Goal: Task Accomplishment & Management: Complete application form

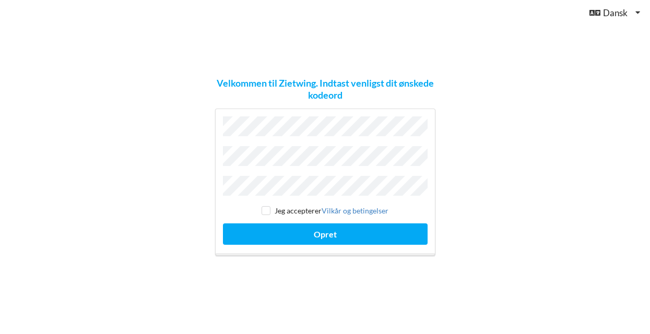
click at [266, 207] on input "checkbox" at bounding box center [265, 210] width 9 height 9
checkbox input "true"
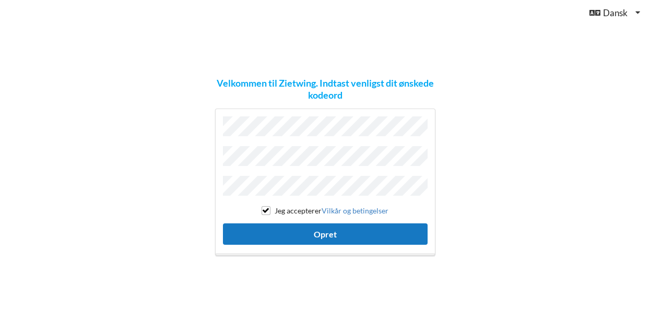
click at [300, 232] on button "Opret" at bounding box center [325, 233] width 205 height 21
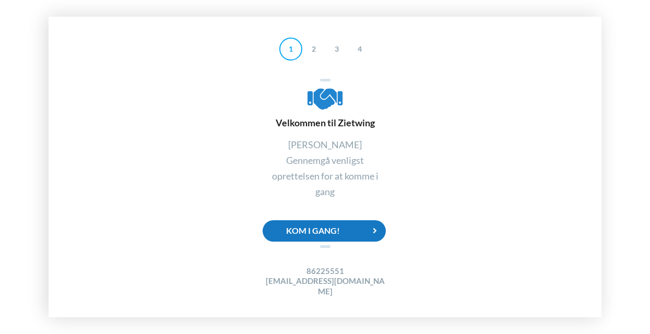
click at [324, 233] on div "Kom i gang!" at bounding box center [323, 230] width 123 height 21
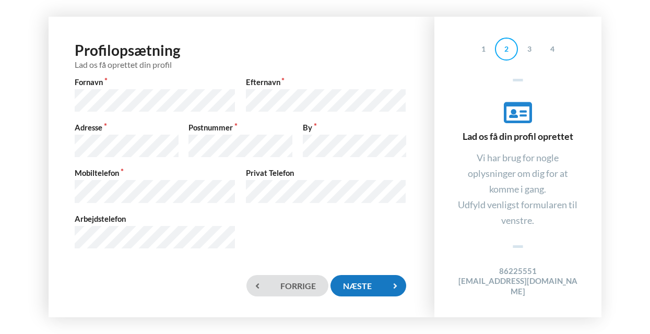
click at [381, 281] on div "Næste" at bounding box center [367, 285] width 75 height 21
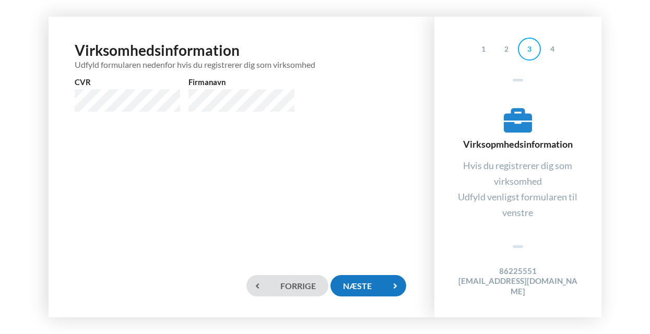
click at [381, 281] on div "Næste" at bounding box center [367, 285] width 75 height 21
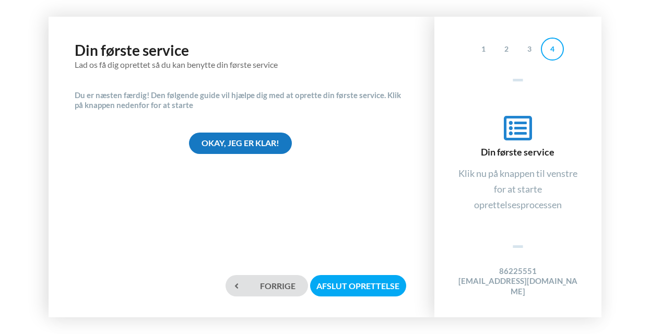
click at [257, 146] on div "Okay, jeg er klar!" at bounding box center [240, 143] width 103 height 21
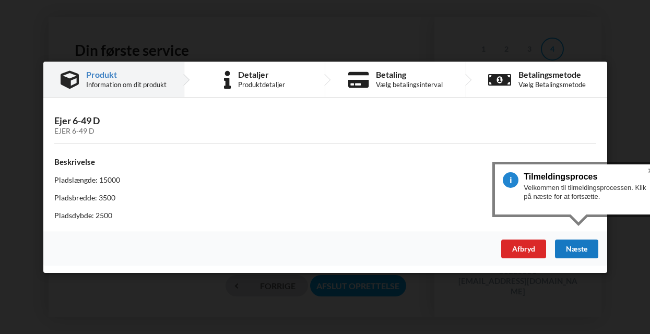
click at [578, 247] on div "Næste" at bounding box center [575, 248] width 43 height 19
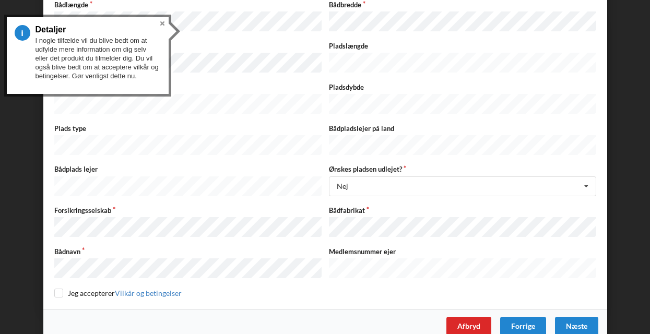
scroll to position [197, 0]
click at [54, 289] on input "checkbox" at bounding box center [58, 293] width 9 height 9
checkbox input "true"
click at [576, 317] on div "Næste" at bounding box center [575, 326] width 43 height 19
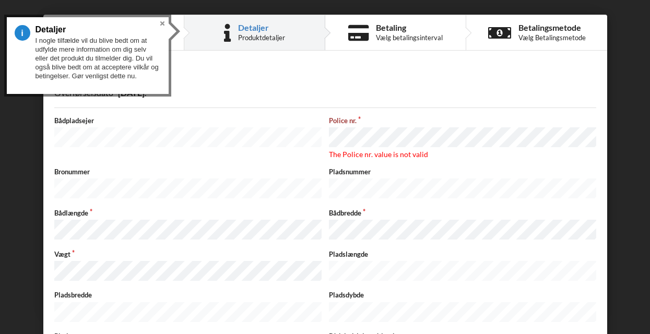
scroll to position [0, 0]
click at [162, 22] on button "Close" at bounding box center [162, 23] width 13 height 13
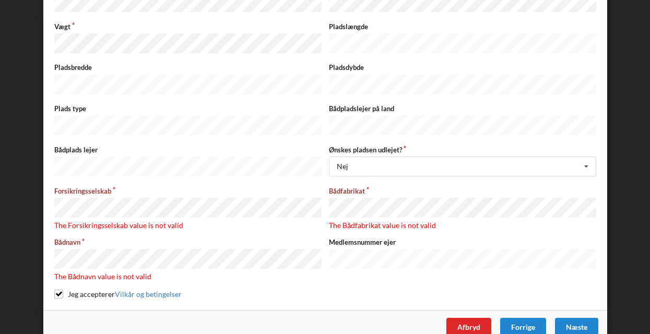
scroll to position [227, 0]
click at [474, 318] on div "Afbryd" at bounding box center [468, 327] width 45 height 19
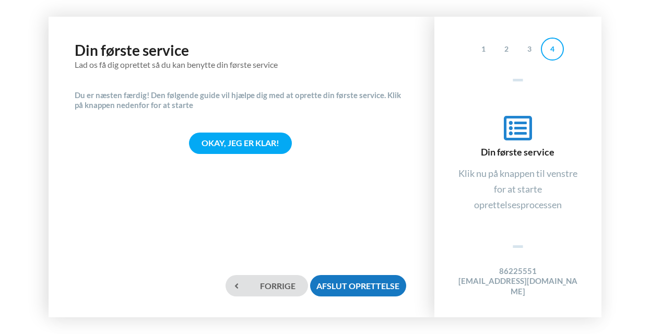
click at [394, 289] on div "Afslut oprettelse" at bounding box center [358, 285] width 96 height 21
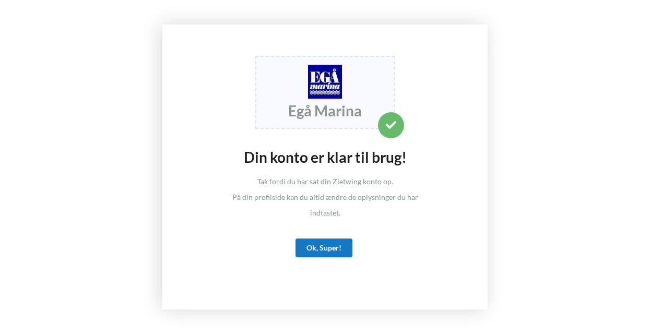
click at [331, 243] on div "Ok, Super!" at bounding box center [323, 247] width 57 height 19
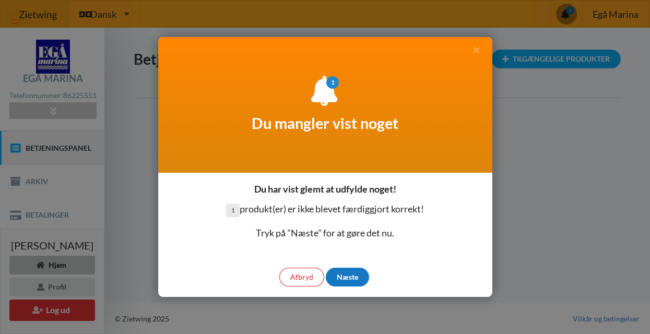
click at [349, 277] on div "Næste" at bounding box center [347, 277] width 43 height 19
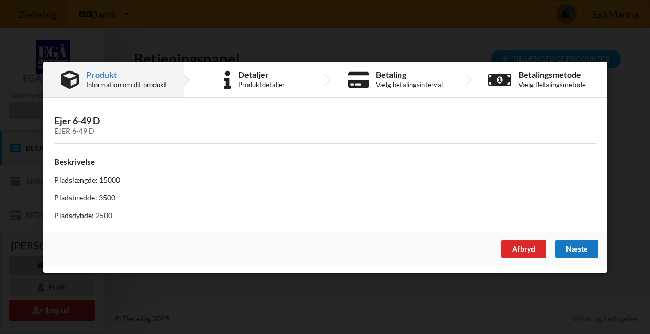
click at [575, 245] on div "Næste" at bounding box center [575, 248] width 43 height 19
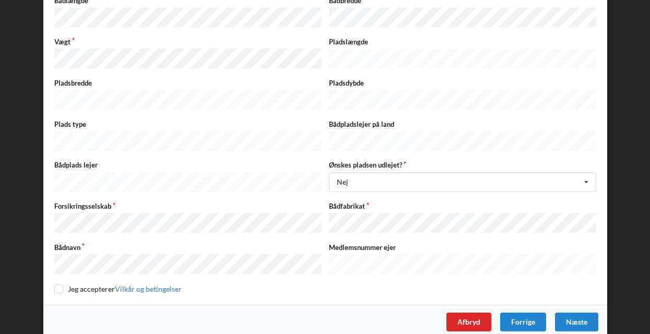
scroll to position [201, 0]
click at [475, 313] on div "Afbryd" at bounding box center [468, 322] width 45 height 19
click at [528, 313] on div "Forrige" at bounding box center [522, 322] width 46 height 19
click at [524, 313] on div "Forrige" at bounding box center [522, 322] width 46 height 19
